Goal: Transaction & Acquisition: Purchase product/service

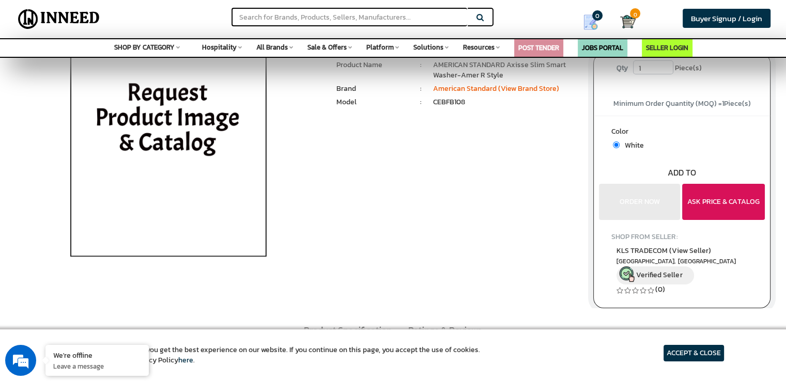
click at [703, 209] on button "ASK PRICE & CATALOG" at bounding box center [723, 202] width 83 height 36
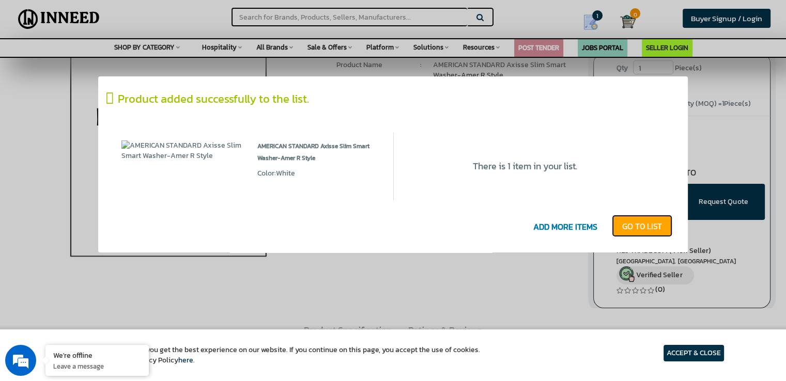
click at [630, 226] on link "GO T0 LIST" at bounding box center [642, 226] width 60 height 23
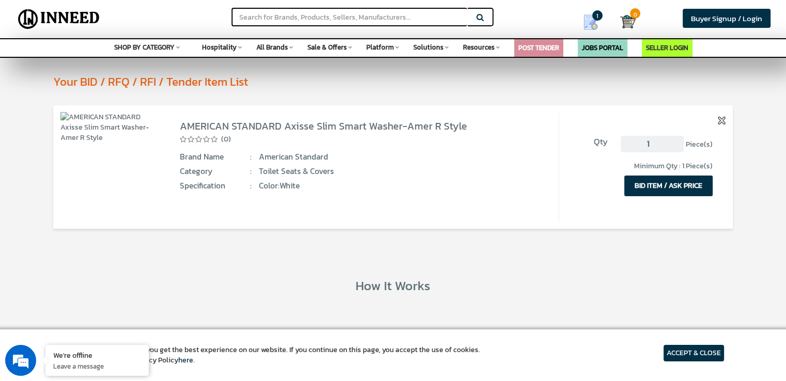
click at [656, 185] on button "BID ITEM / ASK PRICE" at bounding box center [668, 186] width 88 height 21
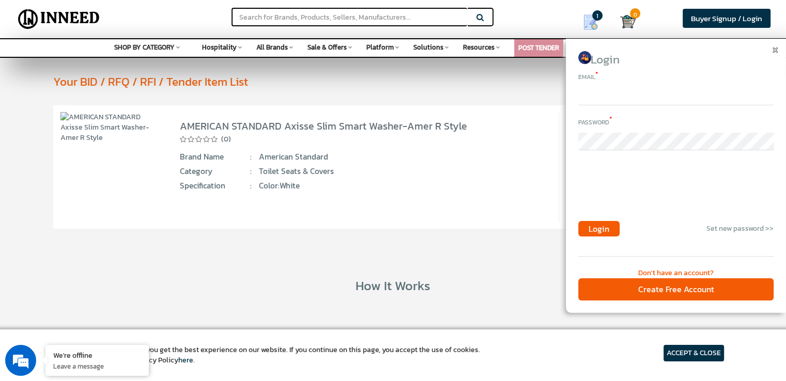
click at [615, 98] on input "email" at bounding box center [675, 97] width 195 height 18
type input "agarg@live.com"
drag, startPoint x: 655, startPoint y: 286, endPoint x: 676, endPoint y: 290, distance: 21.5
click at [676, 290] on div "Create Free Account" at bounding box center [675, 289] width 195 height 22
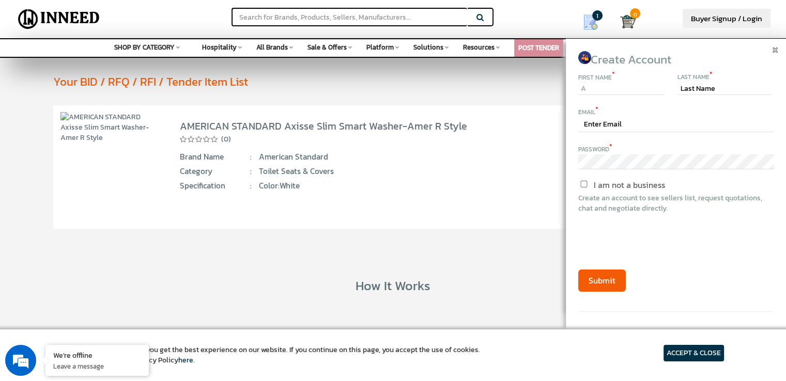
type input "Amit"
type input "Garg"
click at [616, 123] on input "text" at bounding box center [675, 125] width 195 height 15
type input "[EMAIL_ADDRESS][DOMAIN_NAME]"
click at [587, 189] on label "I am not a business" at bounding box center [621, 185] width 87 height 12
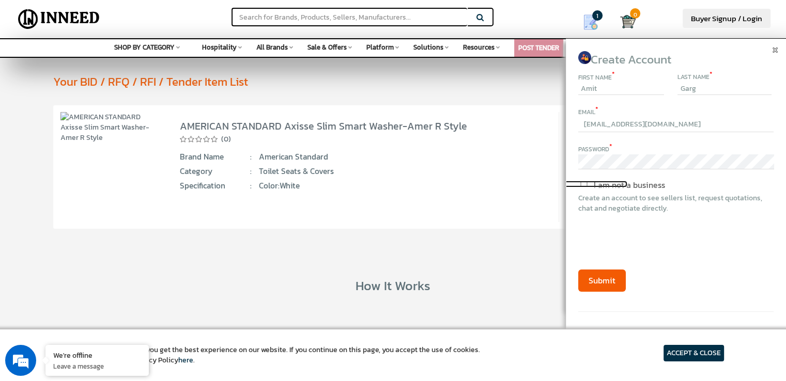
click at [587, 188] on input "I am not a business" at bounding box center [583, 184] width 87 height 7
checkbox input "true"
click at [610, 283] on button "Submit" at bounding box center [602, 281] width 48 height 22
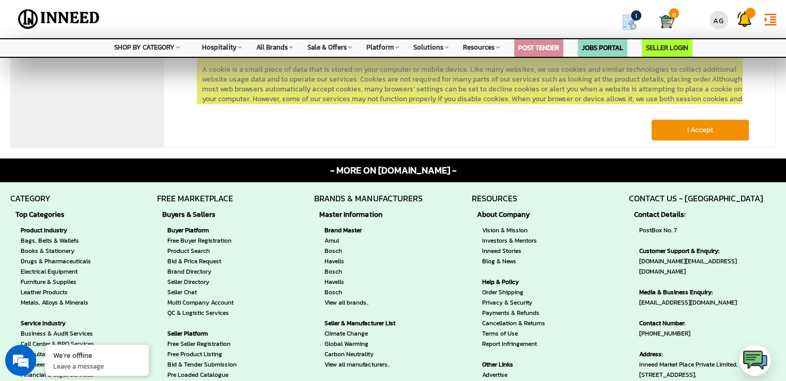
scroll to position [144, 0]
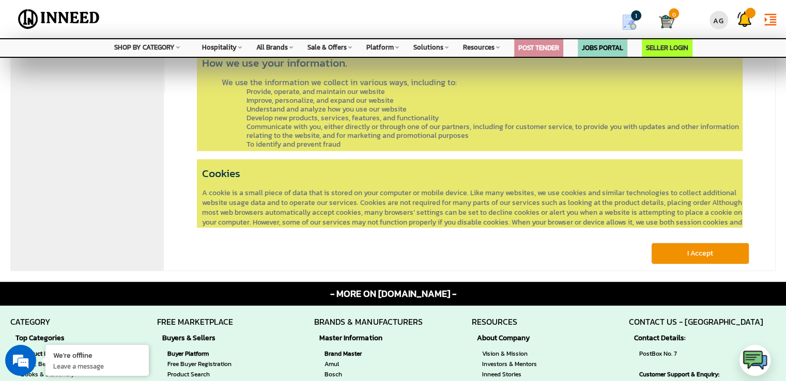
click at [707, 257] on button "I Accept" at bounding box center [700, 254] width 98 height 22
click at [706, 253] on button "I Accept" at bounding box center [700, 254] width 98 height 22
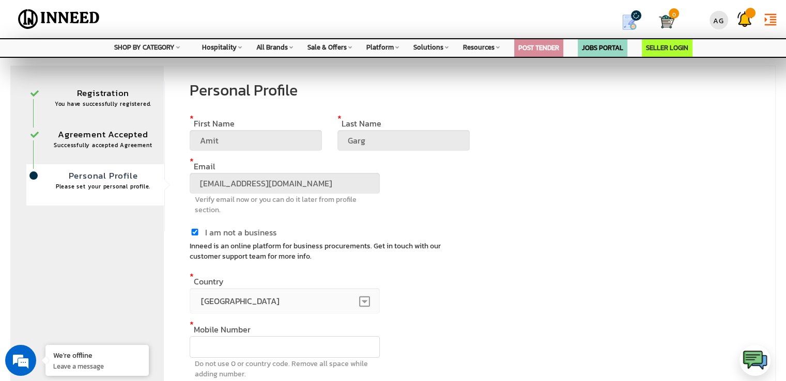
scroll to position [4, 0]
click at [264, 342] on input "text" at bounding box center [285, 346] width 190 height 22
type input "9881953016"
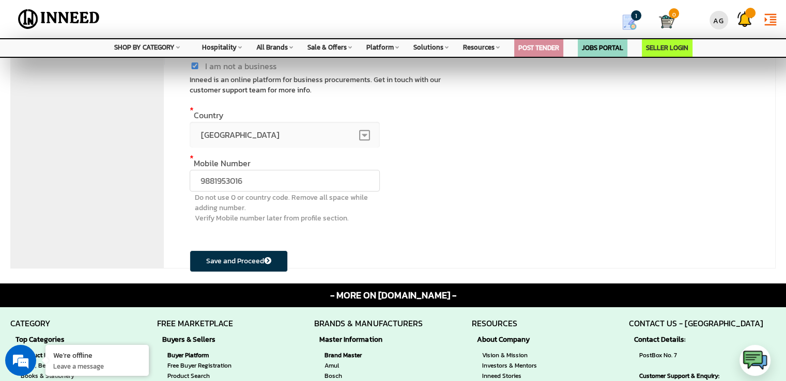
scroll to position [176, 0]
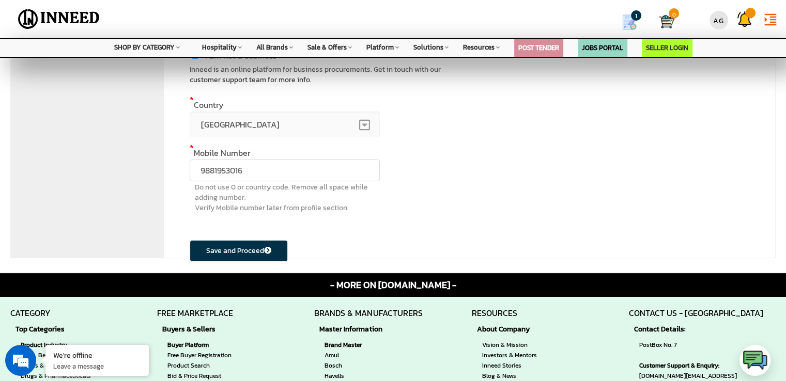
click at [247, 253] on button "Save and Proceed" at bounding box center [239, 251] width 98 height 22
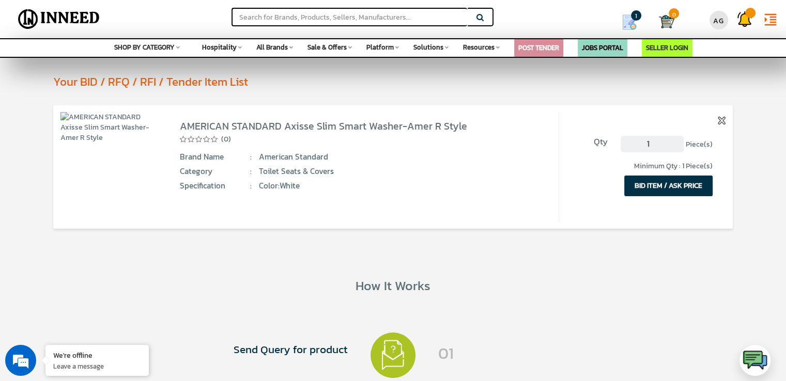
click at [667, 183] on button "BID ITEM / ASK PRICE" at bounding box center [668, 186] width 88 height 21
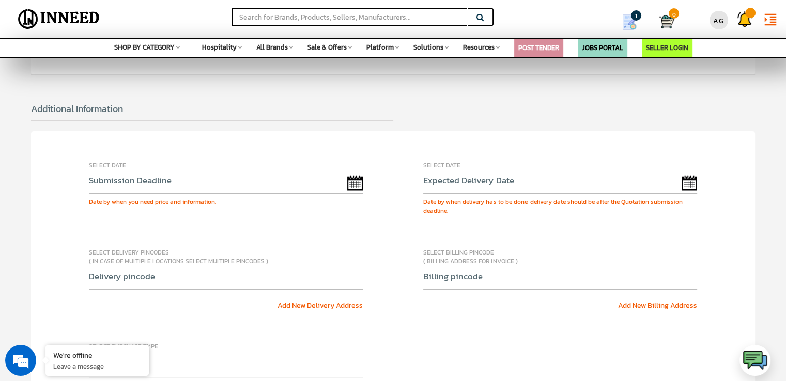
scroll to position [255, 0]
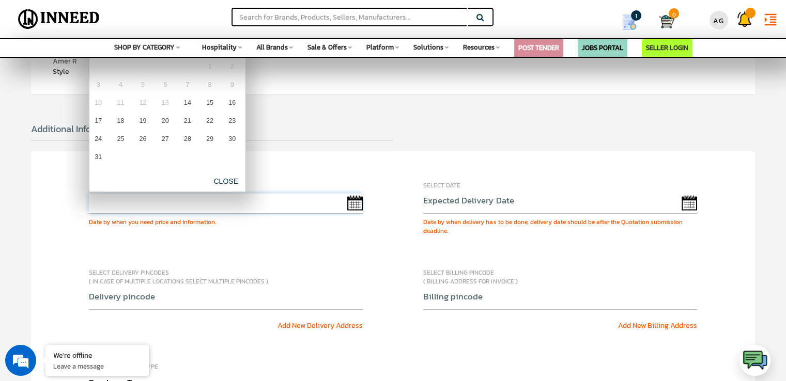
click at [360, 204] on input "text" at bounding box center [226, 203] width 274 height 21
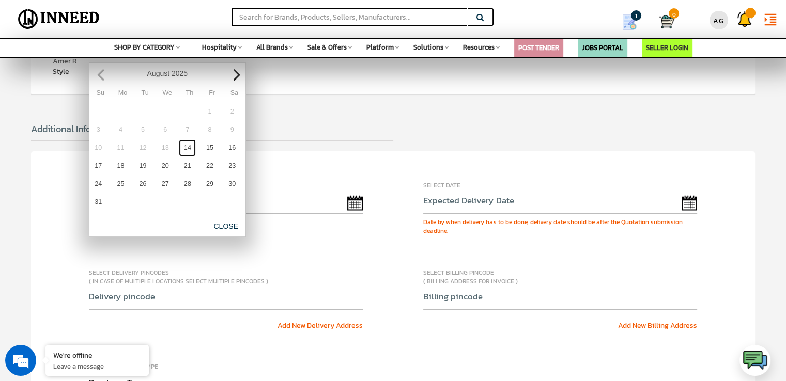
click at [189, 145] on link "14" at bounding box center [187, 148] width 17 height 17
type input "08/14/2025"
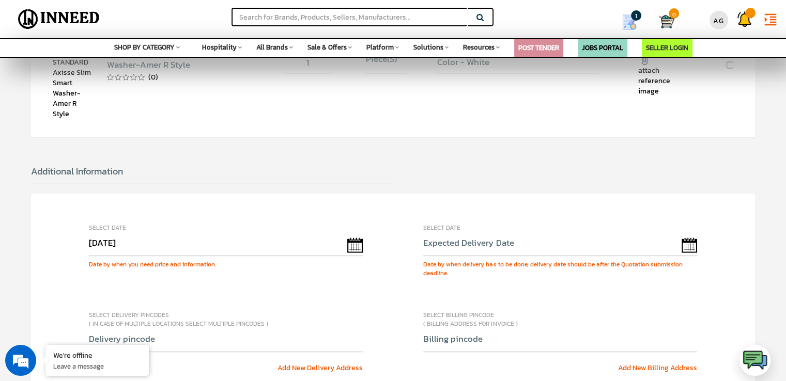
scroll to position [241, 0]
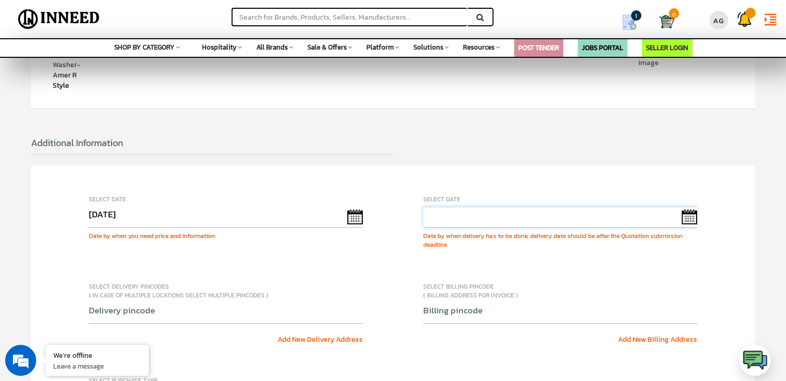
click at [687, 213] on input "text" at bounding box center [560, 217] width 274 height 21
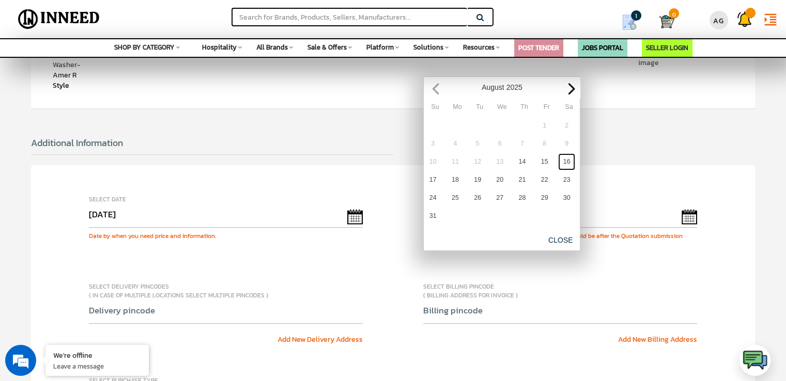
click at [564, 156] on link "16" at bounding box center [566, 161] width 17 height 17
type input "08/16/2025"
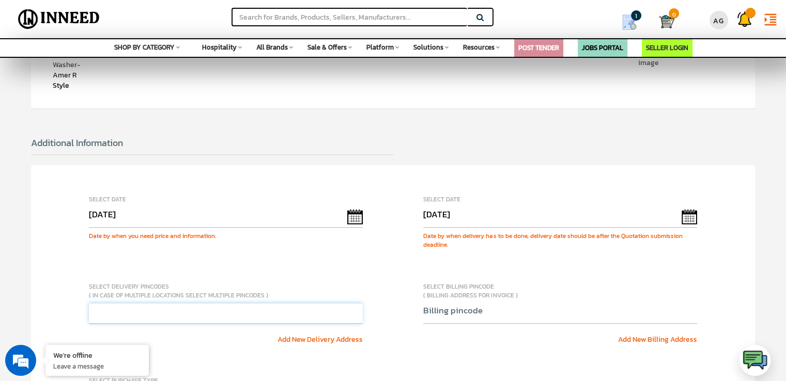
click at [250, 311] on input "text" at bounding box center [226, 313] width 274 height 21
type input "411021"
click at [463, 315] on input "text" at bounding box center [560, 313] width 274 height 21
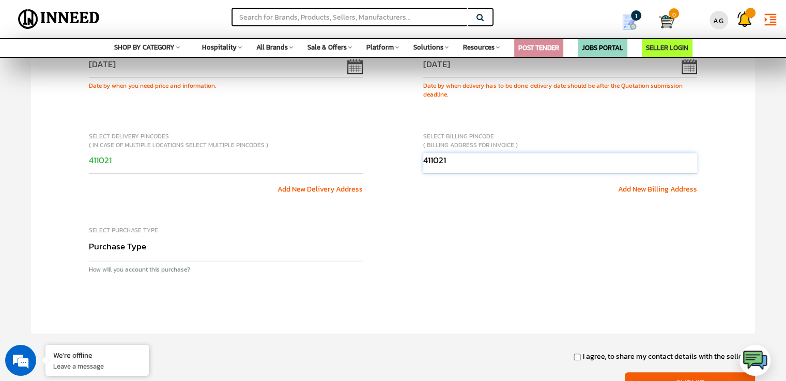
scroll to position [414, 0]
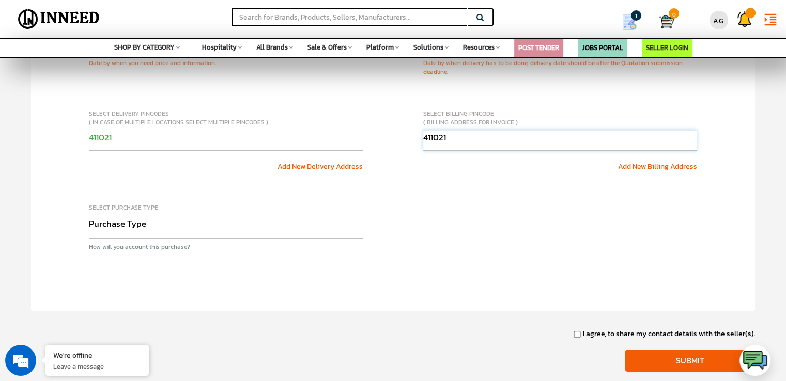
type input "411021"
click at [134, 226] on select "Purchase Type Capital Expense Operational Expense Project Expense Annual Rate C…" at bounding box center [226, 227] width 274 height 24
select select "Capex"
click at [89, 215] on select "Purchase Type Capital Expense Operational Expense Project Expense Annual Rate C…" at bounding box center [226, 227] width 274 height 24
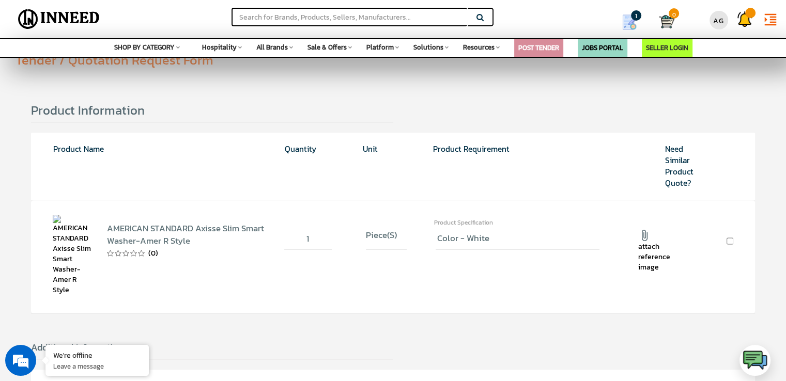
scroll to position [0, 0]
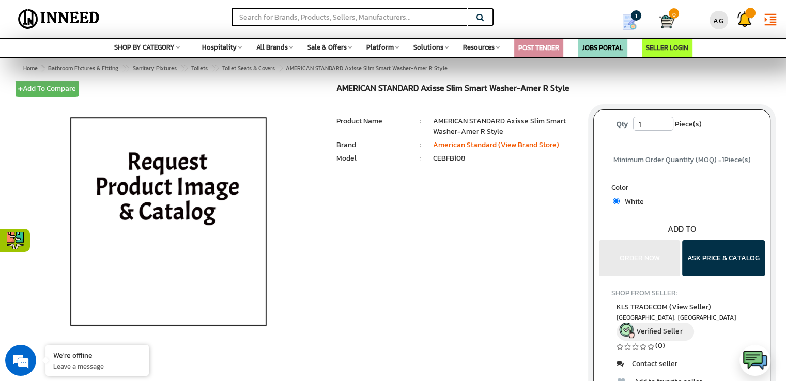
click at [643, 259] on div "Color White Bulk quantity Discounts!!" at bounding box center [682, 224] width 176 height 104
